Goal: Navigation & Orientation: Find specific page/section

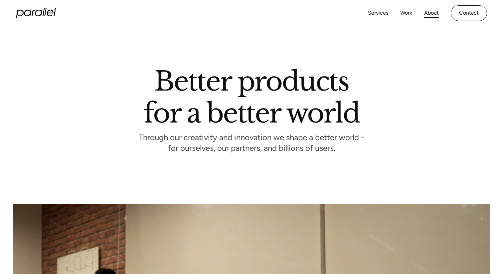
click at [44, 10] on icon "home" at bounding box center [44, 12] width 2 height 8
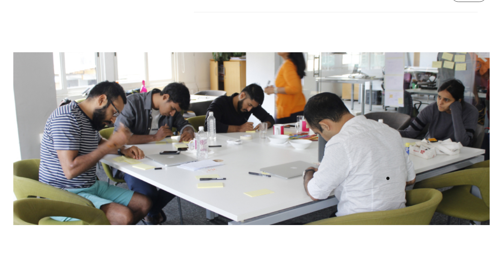
scroll to position [1580, 0]
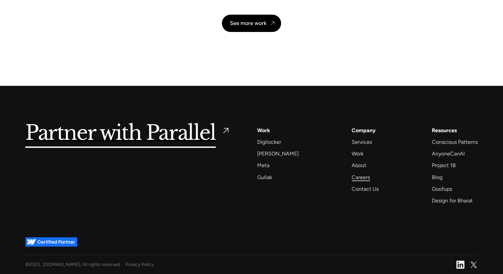
click at [352, 180] on div "Careers" at bounding box center [361, 177] width 18 height 9
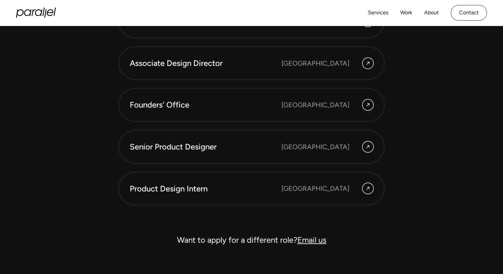
scroll to position [1792, 0]
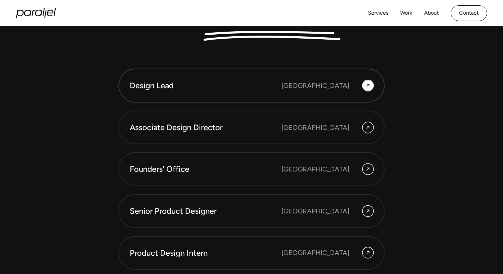
click at [182, 84] on div "Design Lead" at bounding box center [206, 85] width 152 height 11
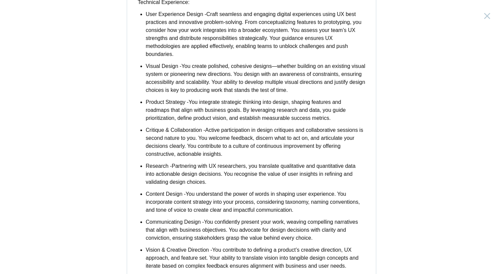
scroll to position [604, 0]
